Goal: Task Accomplishment & Management: Manage account settings

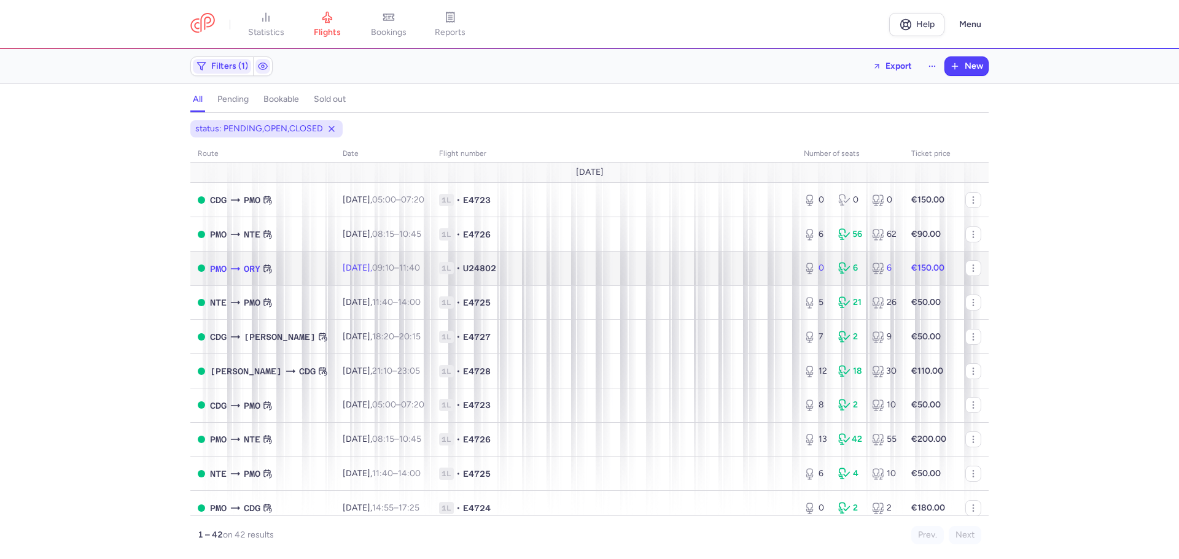
click at [229, 275] on div "PMO ORY" at bounding box center [241, 269] width 63 height 14
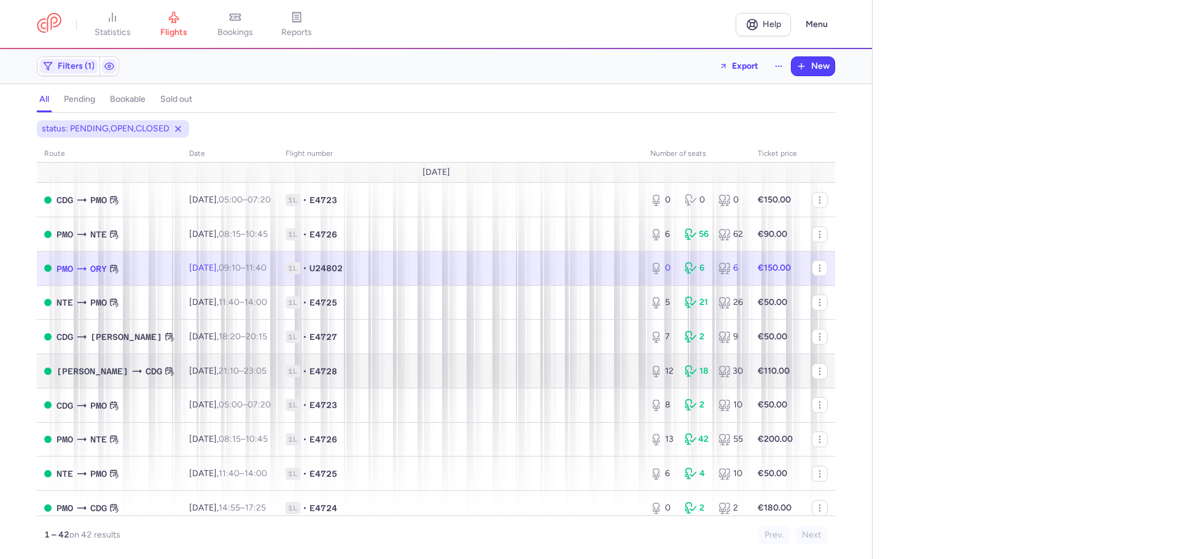
select select "days"
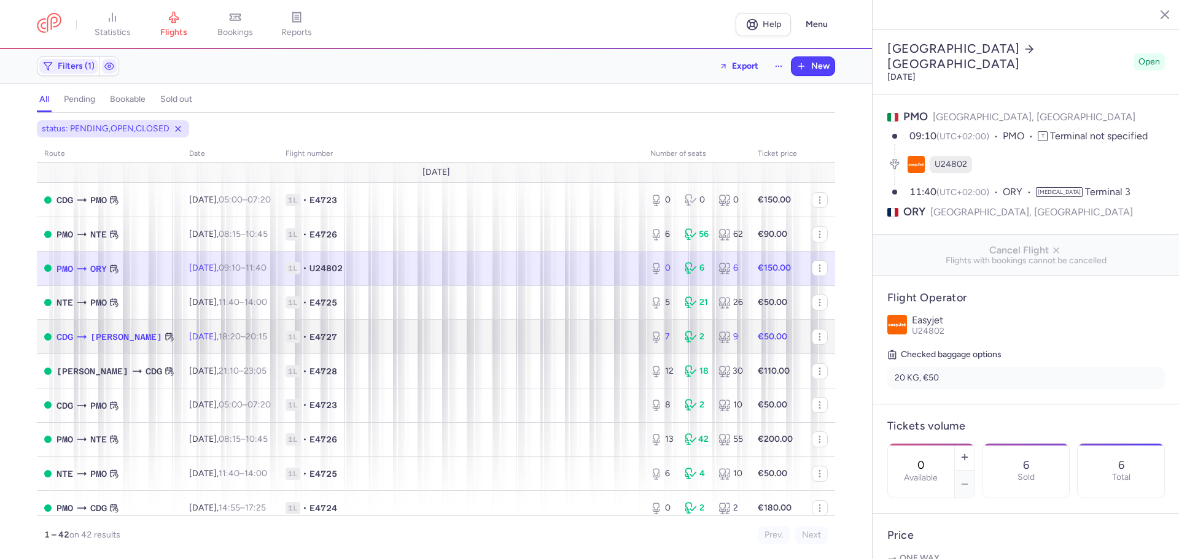
click at [317, 341] on span "1L • E4727" at bounding box center [461, 337] width 350 height 12
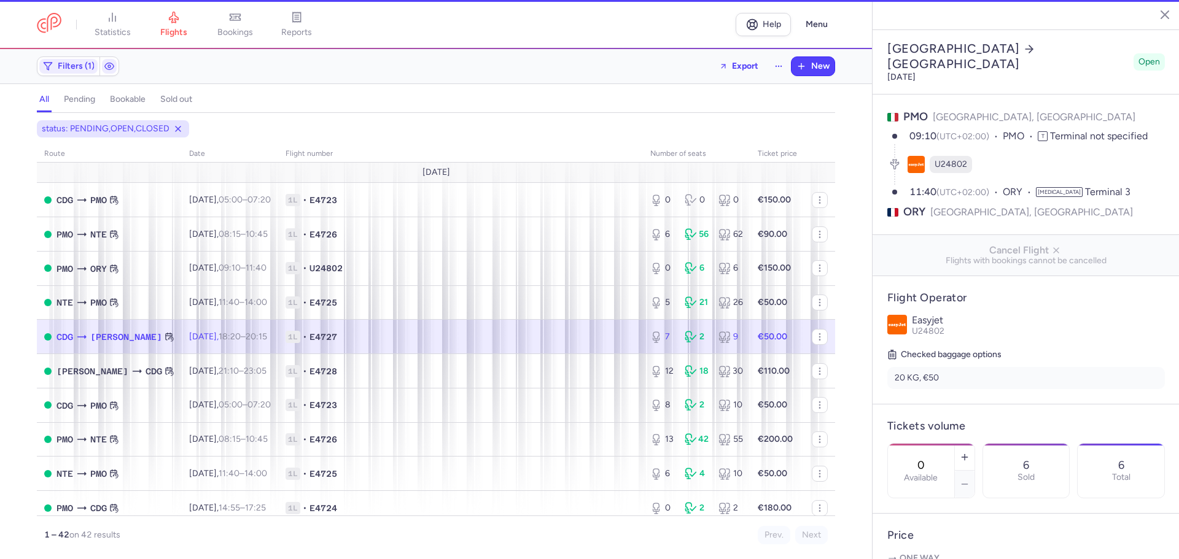
type input "7"
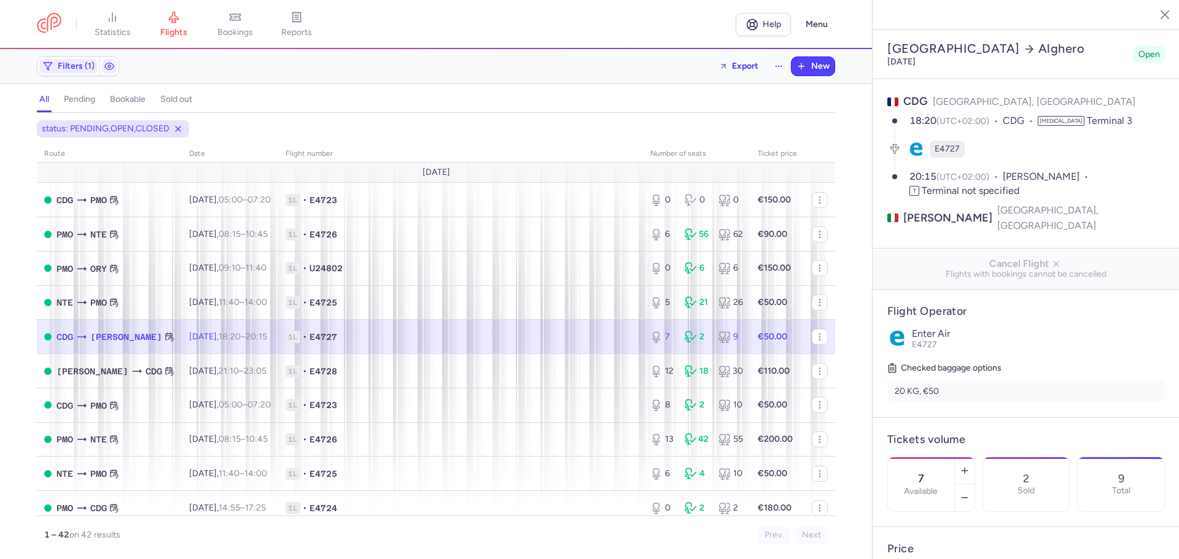
click at [527, 337] on span "1L • E4727" at bounding box center [461, 337] width 350 height 12
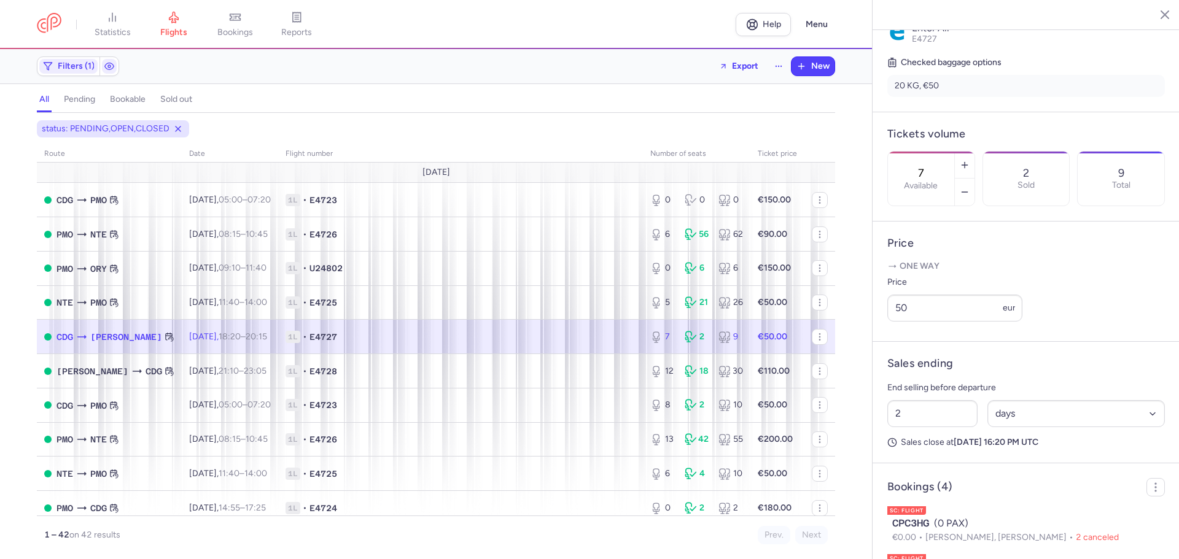
scroll to position [307, 0]
drag, startPoint x: 933, startPoint y: 309, endPoint x: 870, endPoint y: 316, distance: 63.6
click at [870, 316] on div "statistics flights bookings reports Help Menu Filters (1) Export New all pendin…" at bounding box center [589, 279] width 1179 height 559
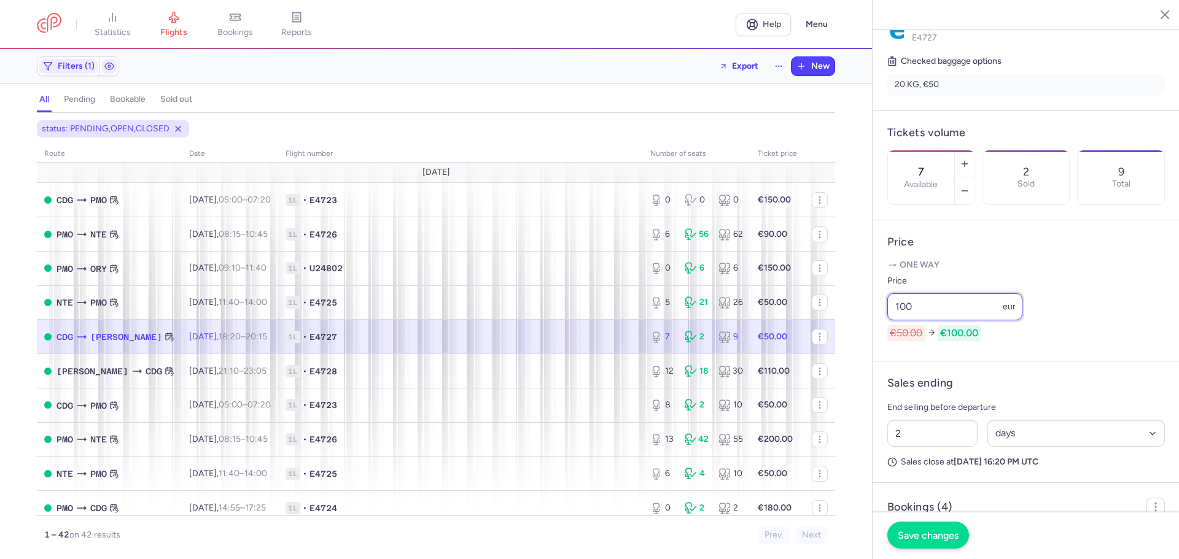
type input "100"
click at [922, 535] on span "Save changes" at bounding box center [928, 535] width 61 height 11
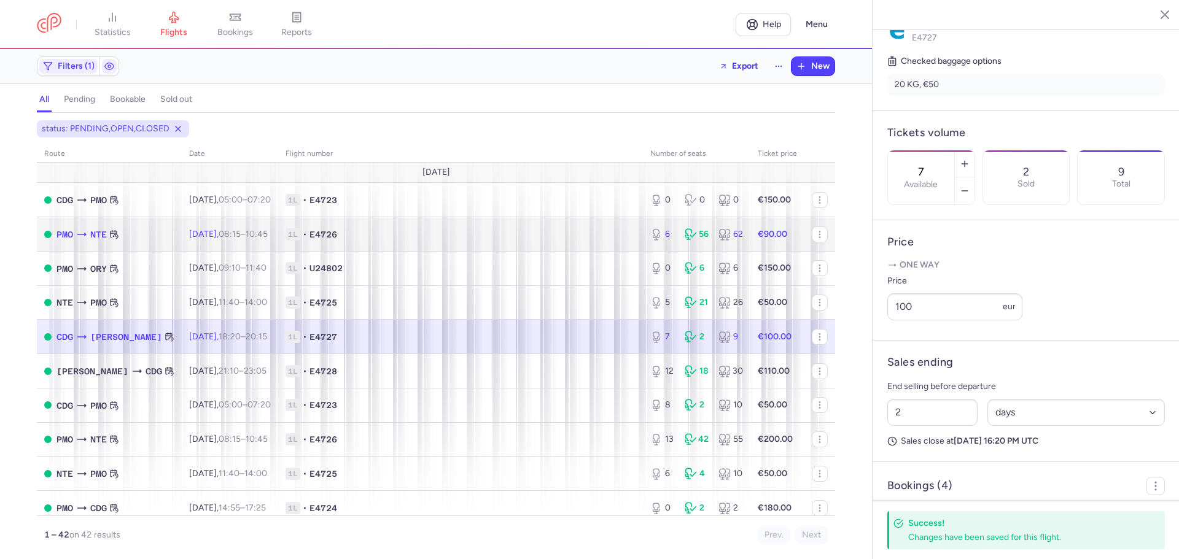
click at [430, 236] on span "1L • E4726" at bounding box center [461, 234] width 350 height 12
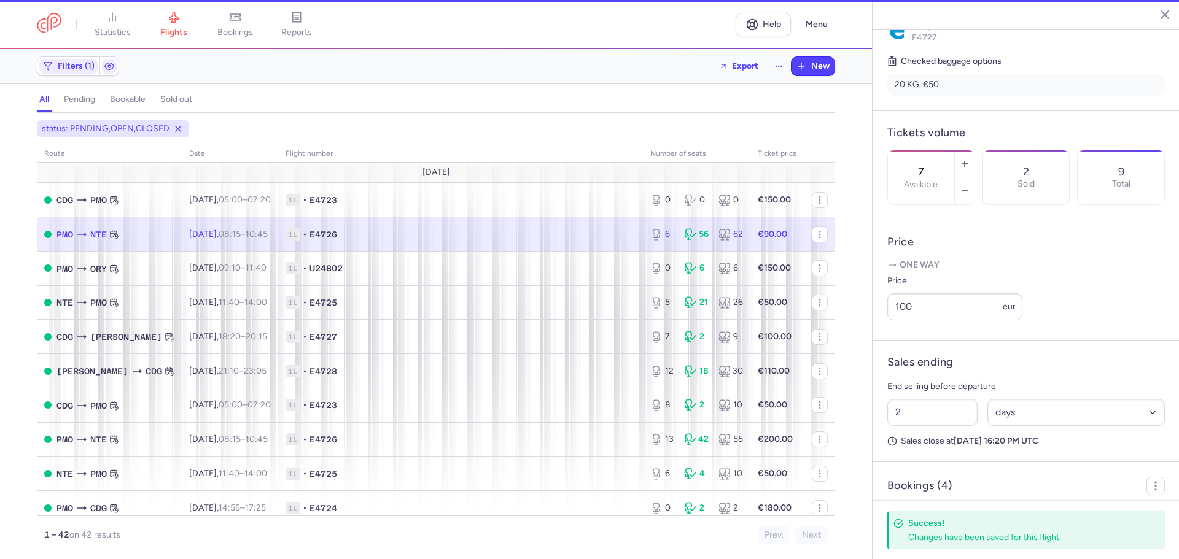
type input "6"
type input "16"
select select "hours"
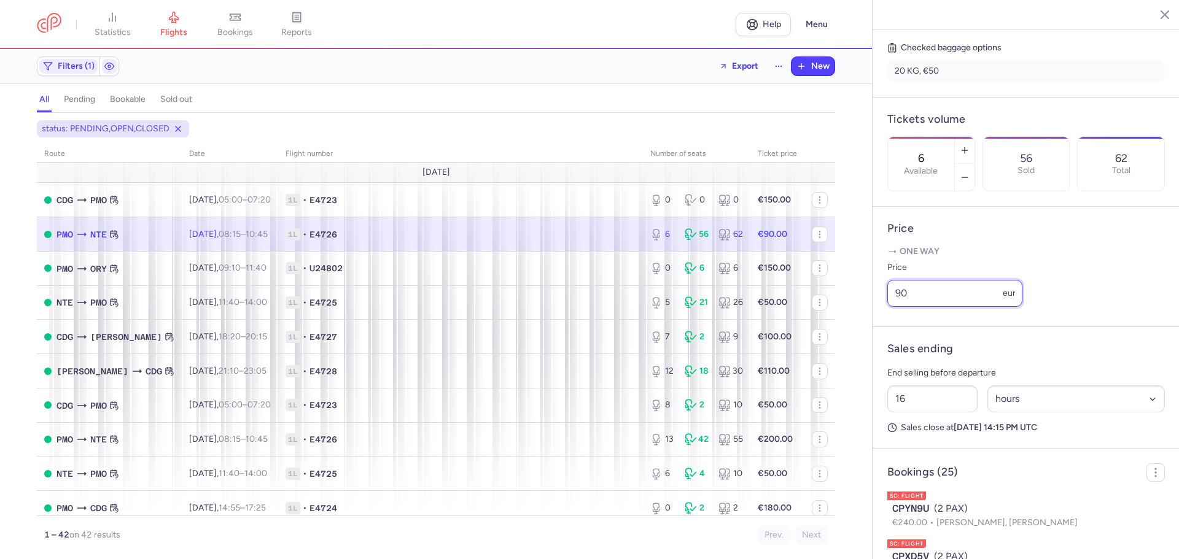
drag, startPoint x: 919, startPoint y: 305, endPoint x: 883, endPoint y: 309, distance: 36.0
click at [885, 309] on article "Price One way Price 90 eur" at bounding box center [1026, 267] width 307 height 120
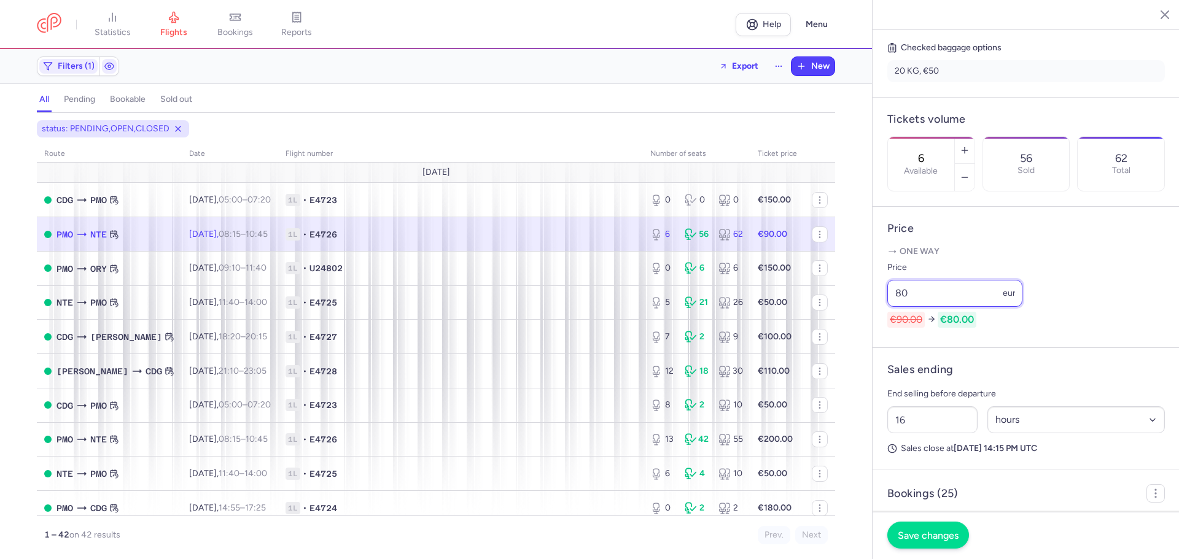
type input "80"
click at [914, 540] on span "Save changes" at bounding box center [928, 535] width 61 height 11
